Goal: Task Accomplishment & Management: Manage account settings

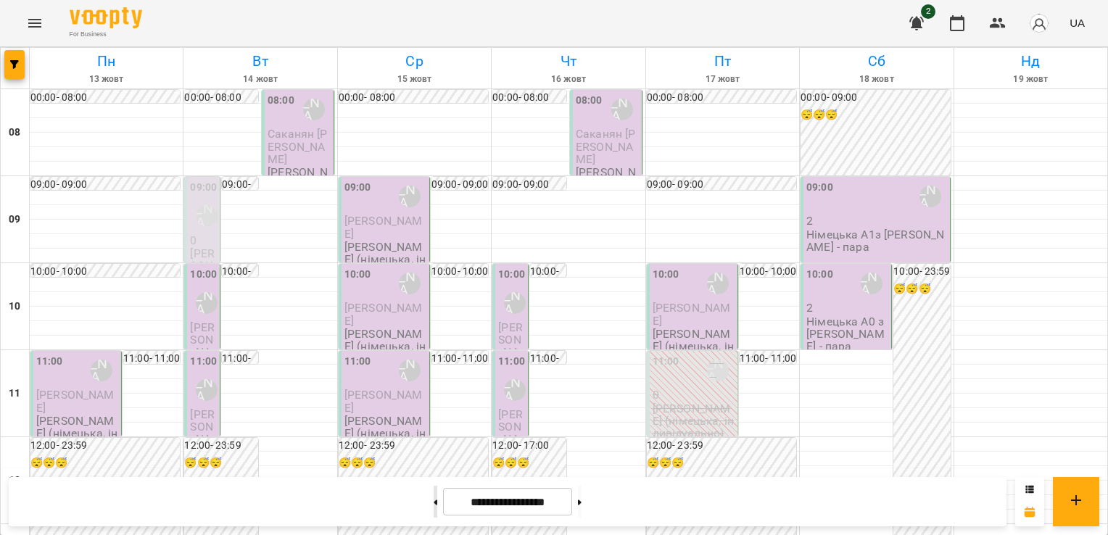
click at [434, 494] on button at bounding box center [436, 502] width 4 height 32
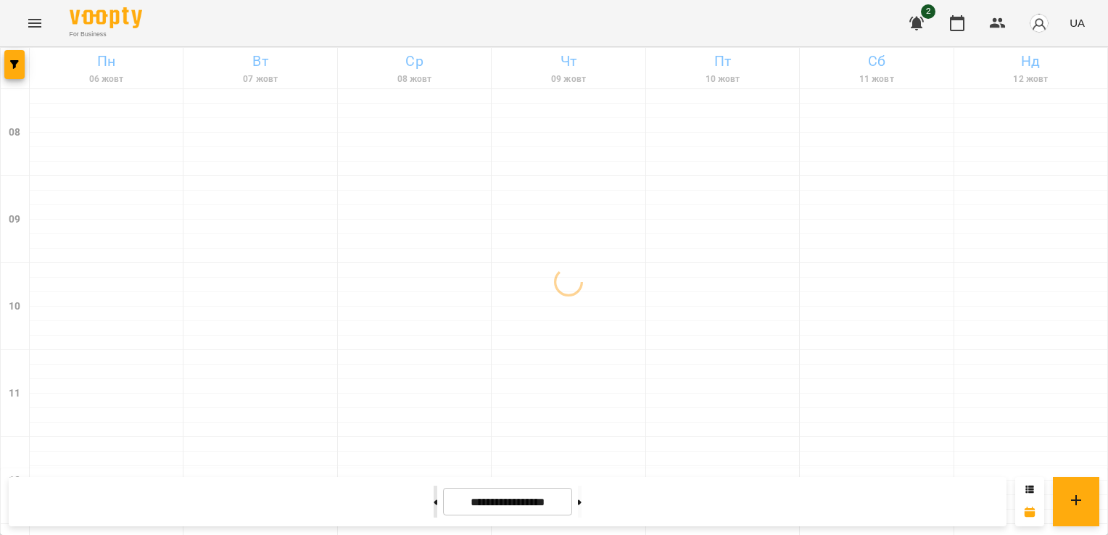
click at [434, 504] on button at bounding box center [436, 502] width 4 height 32
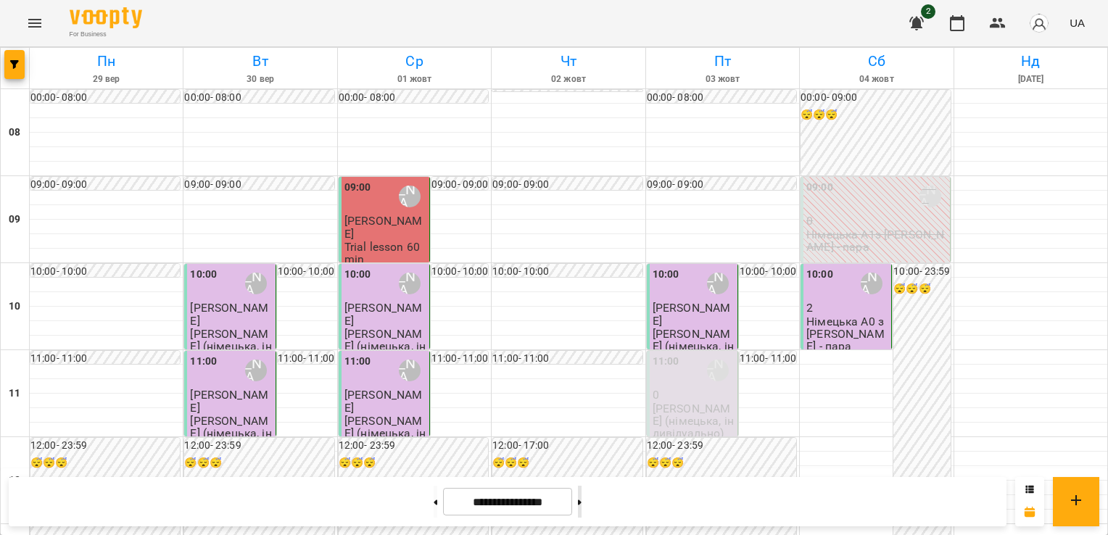
click at [582, 499] on button at bounding box center [580, 502] width 4 height 32
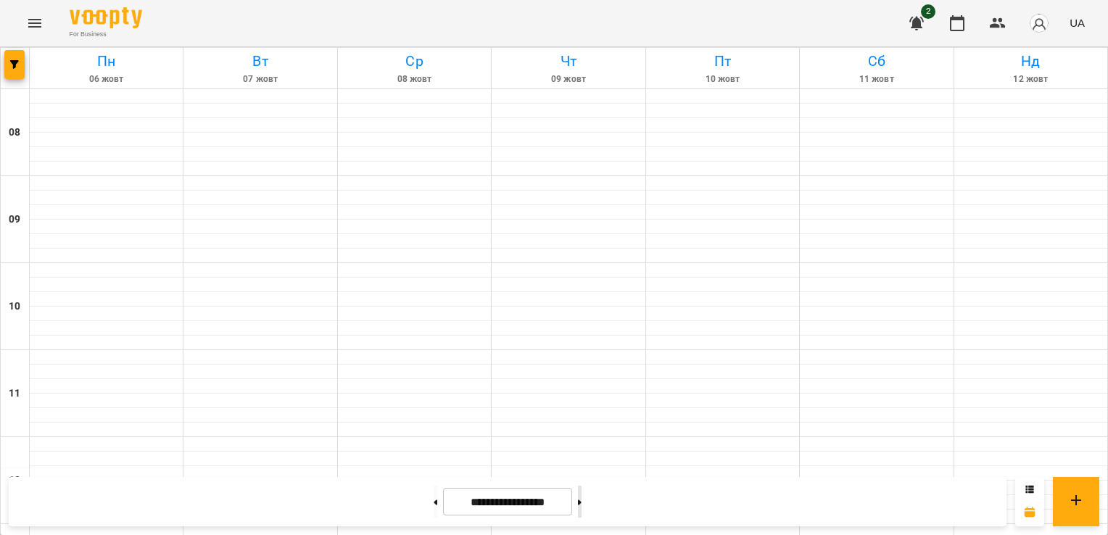
click at [582, 500] on button at bounding box center [580, 502] width 4 height 32
type input "**********"
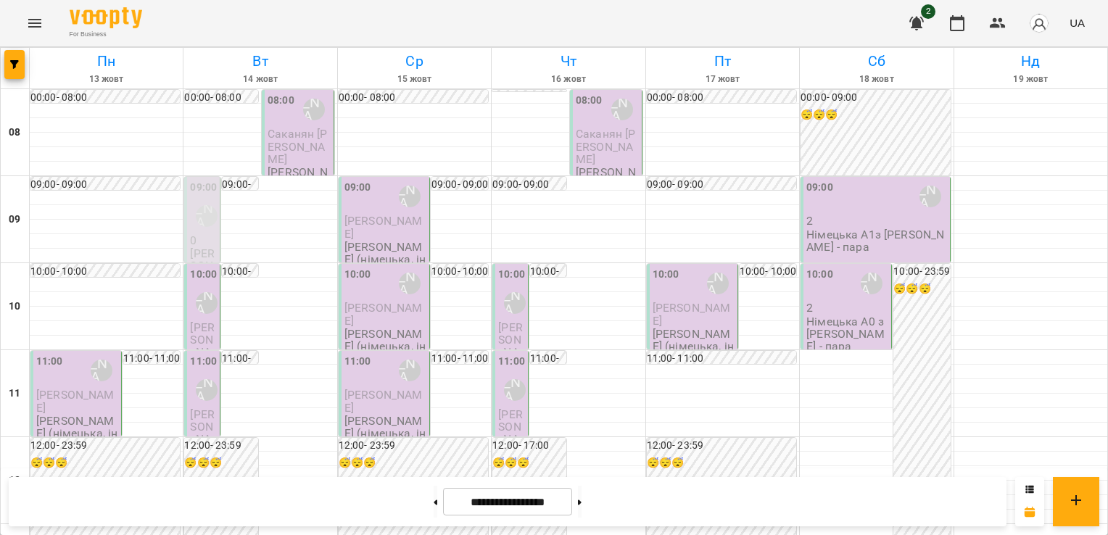
click at [186, 245] on div "09:00 [PERSON_NAME] (н) 0 [PERSON_NAME] (німецька, індивідуально) за 02.10" at bounding box center [202, 289] width 36 height 224
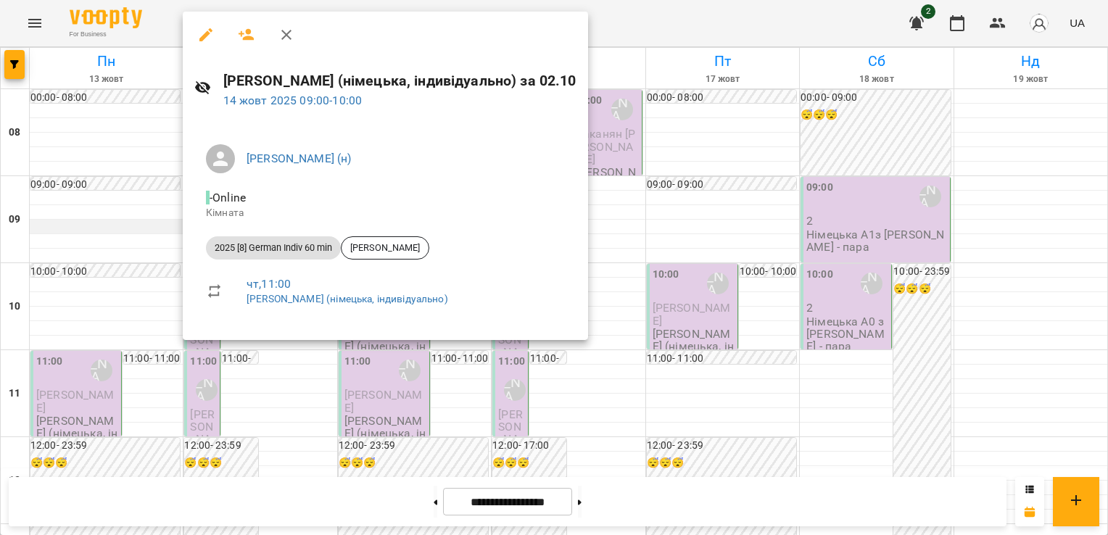
click at [165, 231] on div at bounding box center [554, 267] width 1108 height 535
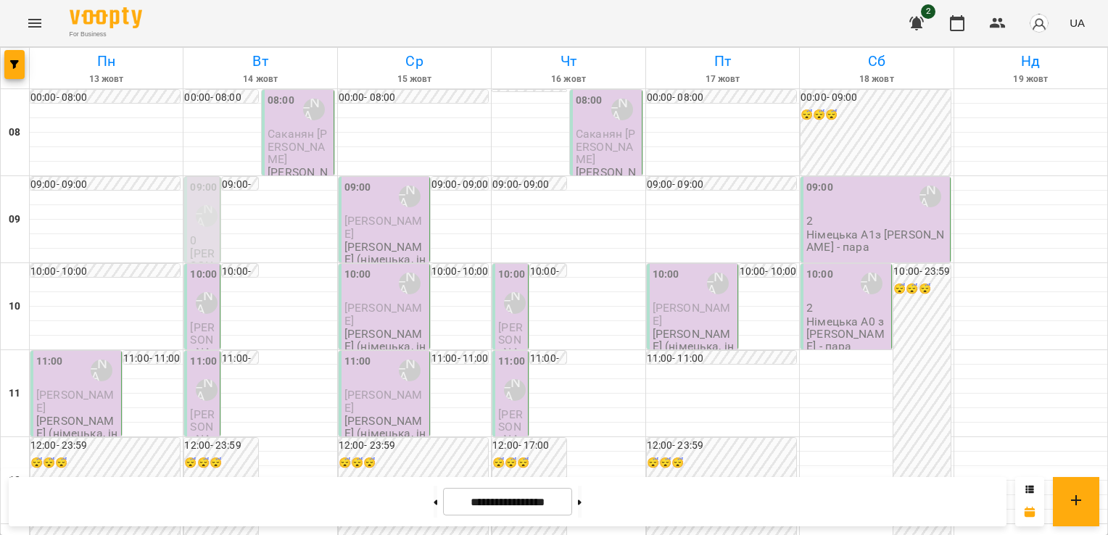
scroll to position [73, 0]
click at [206, 321] on span "[PERSON_NAME]" at bounding box center [202, 346] width 25 height 51
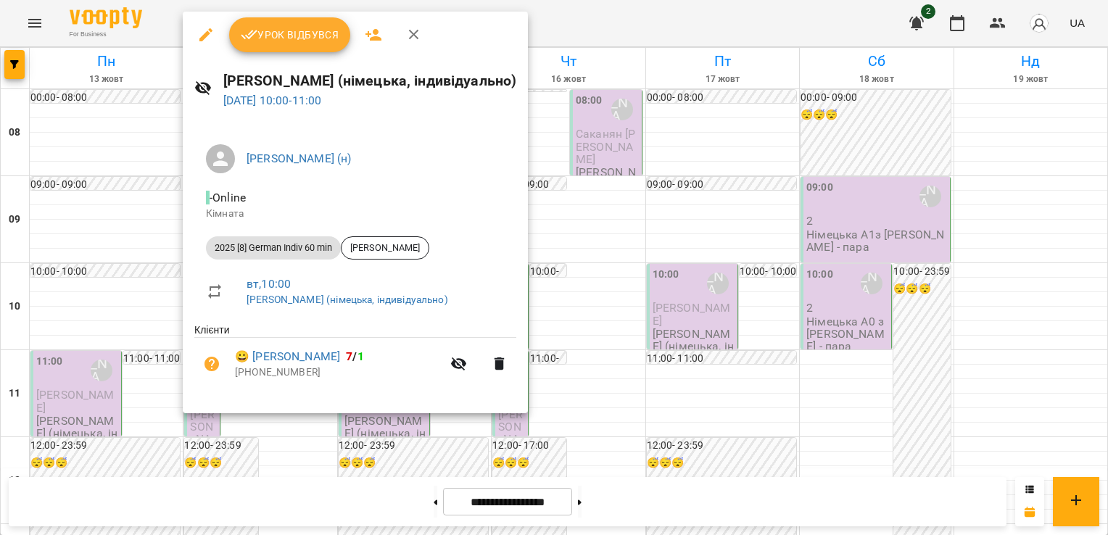
click at [112, 202] on div at bounding box center [554, 267] width 1108 height 535
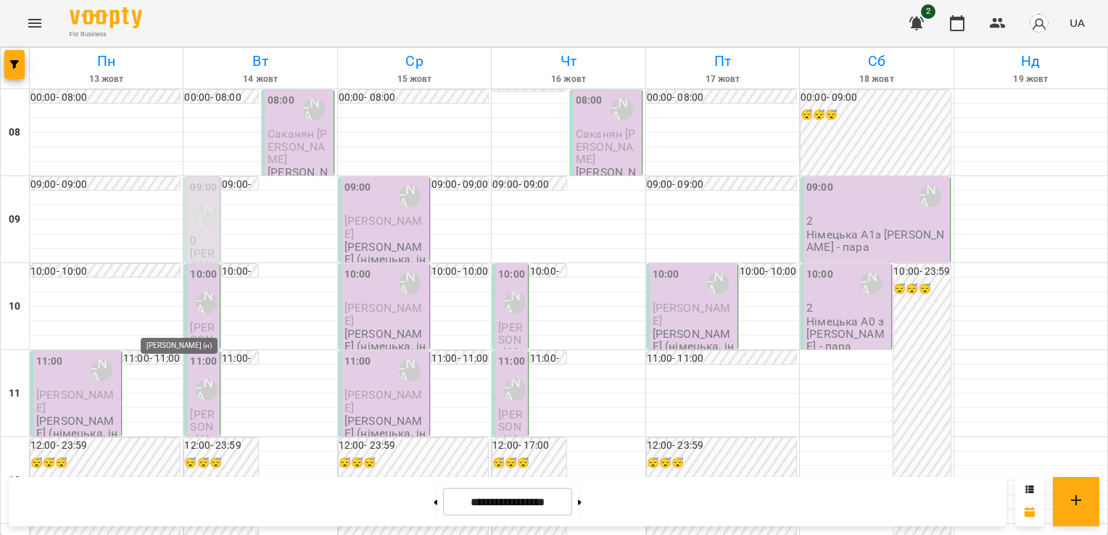
click at [200, 379] on div "[PERSON_NAME] (н)" at bounding box center [207, 390] width 22 height 22
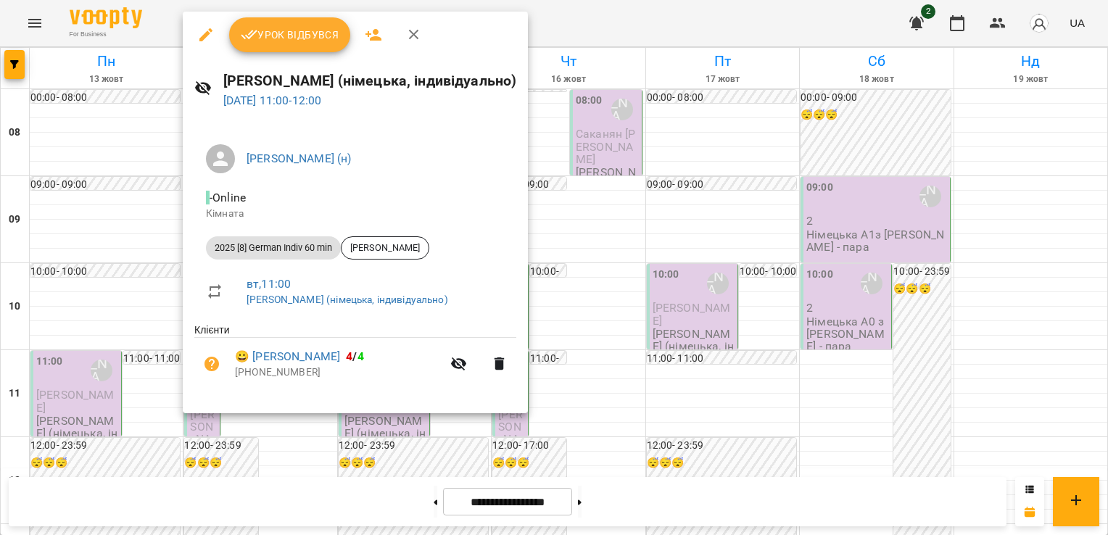
click at [414, 36] on icon "button" at bounding box center [414, 35] width 10 height 10
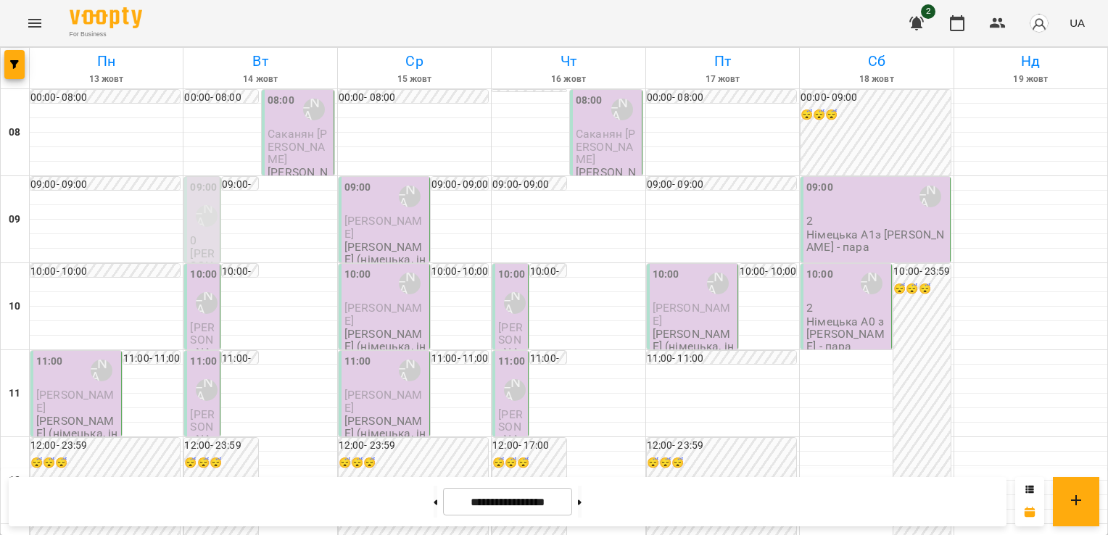
click at [197, 408] on span "[PERSON_NAME]" at bounding box center [202, 433] width 25 height 51
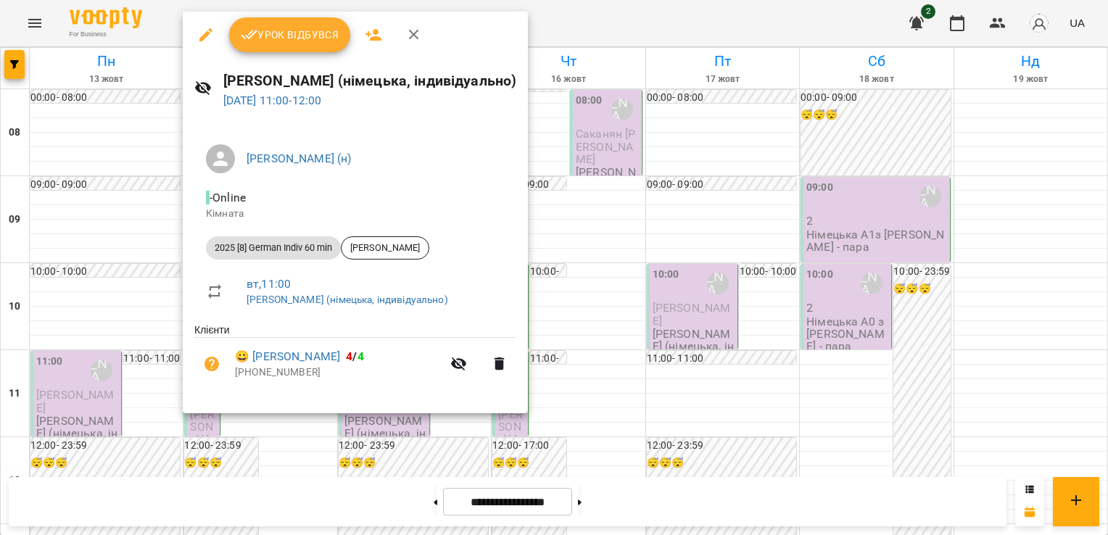
click at [412, 39] on icon "button" at bounding box center [413, 34] width 17 height 17
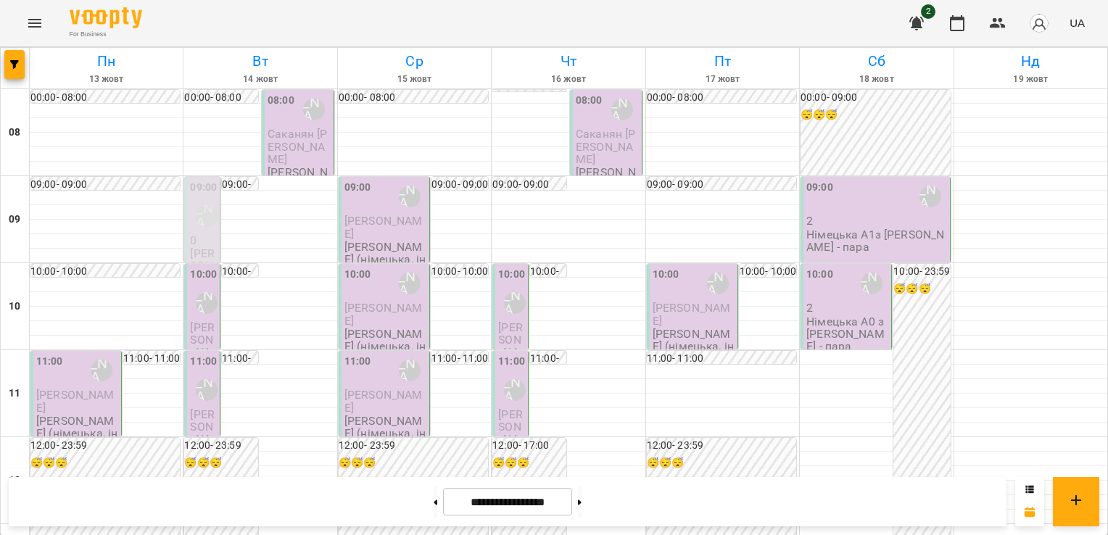
scroll to position [0, 0]
